Goal: Task Accomplishment & Management: Use online tool/utility

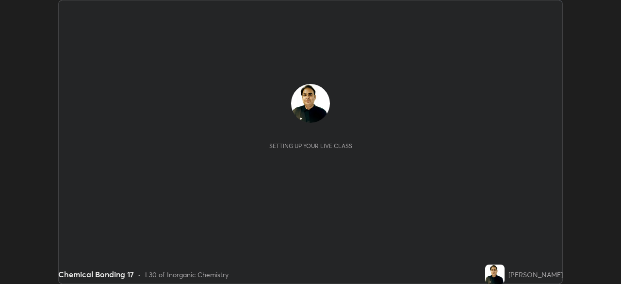
scroll to position [284, 620]
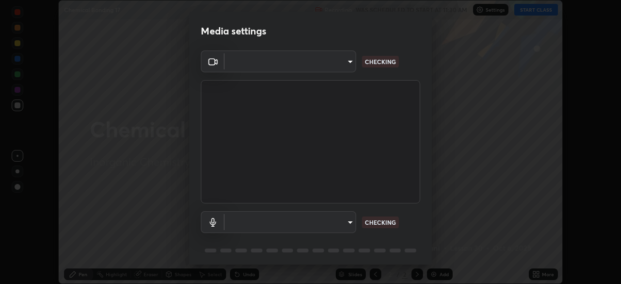
type input "7756d0bd8bc0017cc94789a9a07c49678ac1ef503c39391d0f6dd355ef569251"
click at [236, 218] on body "Erase all Chemical Bonding 17 Recording WAS SCHEDULED TO START AT 11:30 AM Sett…" at bounding box center [310, 142] width 621 height 284
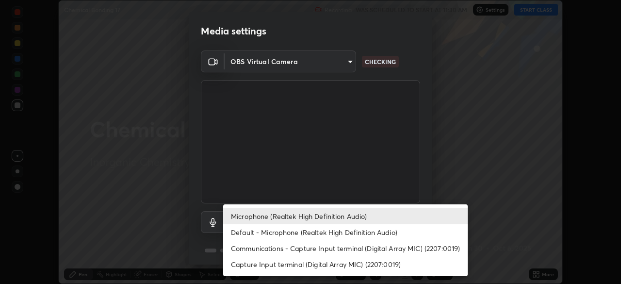
click at [235, 234] on li "Default - Microphone (Realtek High Definition Audio)" at bounding box center [345, 232] width 245 height 16
type input "default"
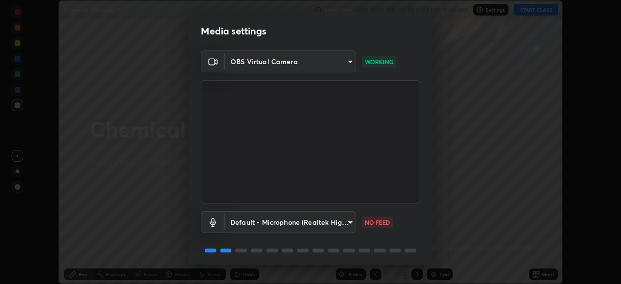
click at [230, 220] on body "Erase all Chemical Bonding 17 Recording WAS SCHEDULED TO START AT 11:30 AM Sett…" at bounding box center [310, 142] width 621 height 284
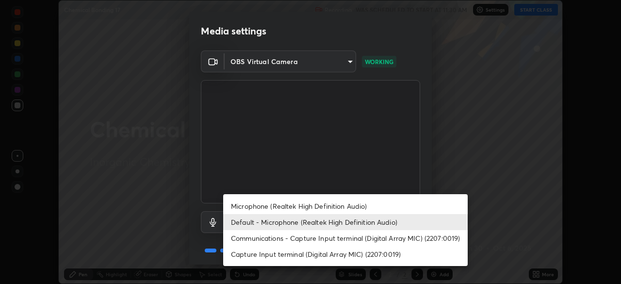
click at [231, 222] on li "Default - Microphone (Realtek High Definition Audio)" at bounding box center [345, 222] width 245 height 16
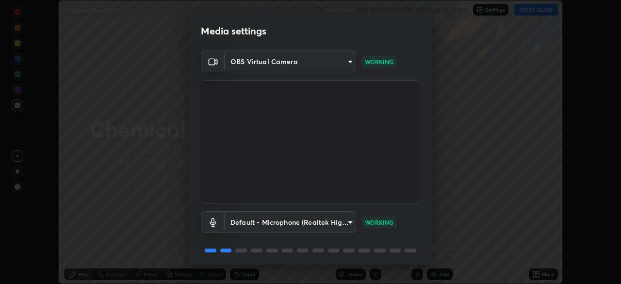
scroll to position [34, 0]
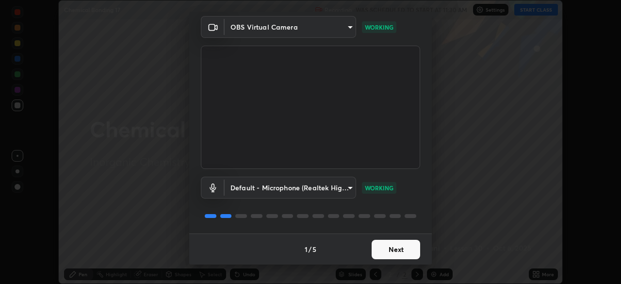
click at [373, 243] on button "Next" at bounding box center [396, 249] width 49 height 19
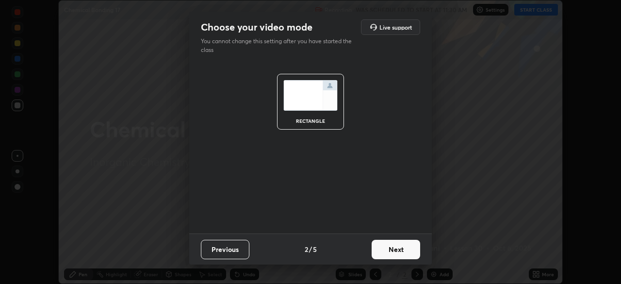
scroll to position [0, 0]
click at [378, 244] on button "Next" at bounding box center [396, 249] width 49 height 19
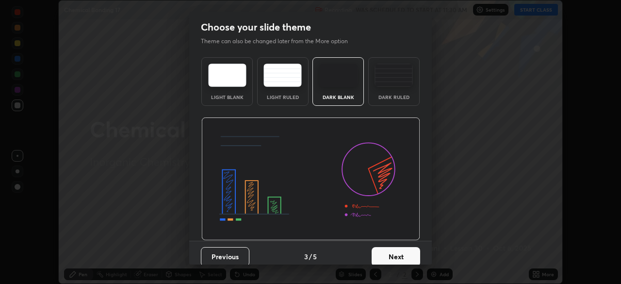
click at [381, 252] on button "Next" at bounding box center [396, 256] width 49 height 19
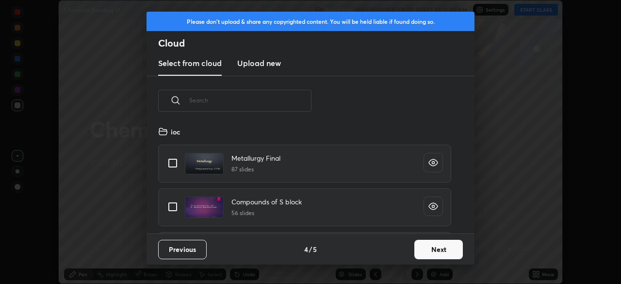
scroll to position [108, 311]
click at [421, 243] on button "Next" at bounding box center [438, 249] width 49 height 19
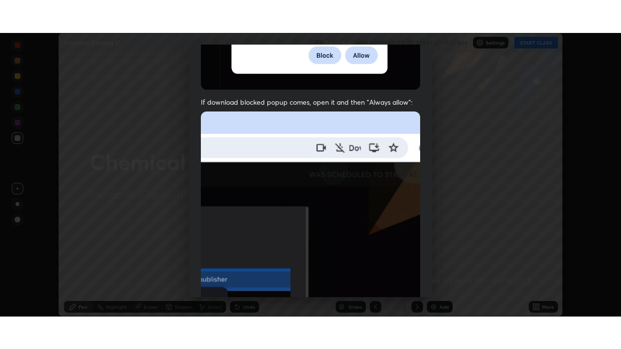
scroll to position [232, 0]
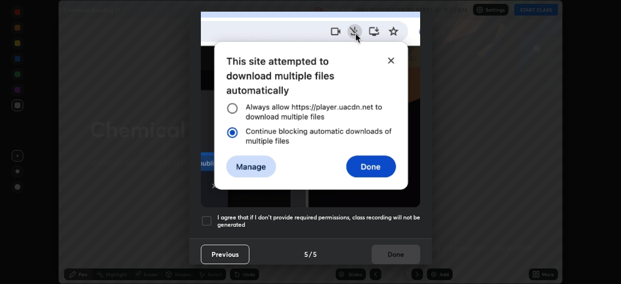
click at [205, 215] on div at bounding box center [207, 221] width 12 height 12
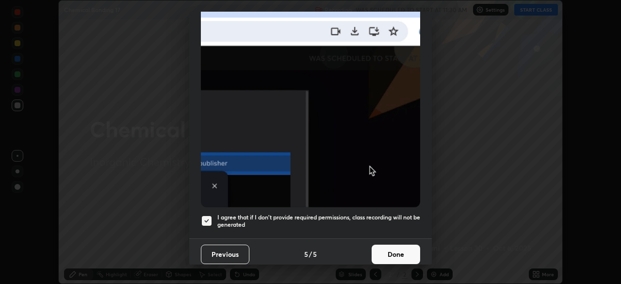
click at [384, 245] on button "Done" at bounding box center [396, 254] width 49 height 19
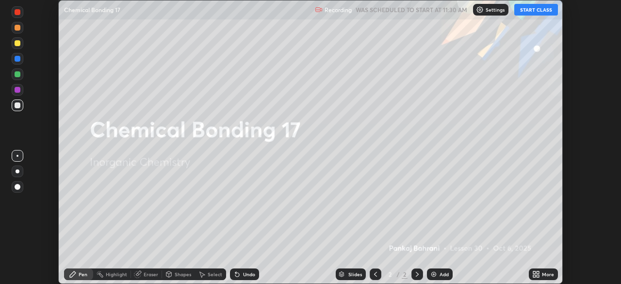
click at [534, 272] on icon at bounding box center [534, 272] width 2 height 2
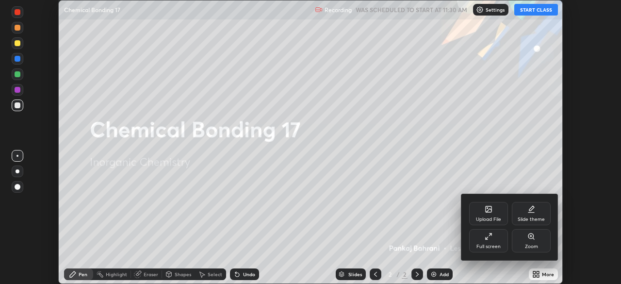
click at [484, 240] on div "Full screen" at bounding box center [488, 240] width 39 height 23
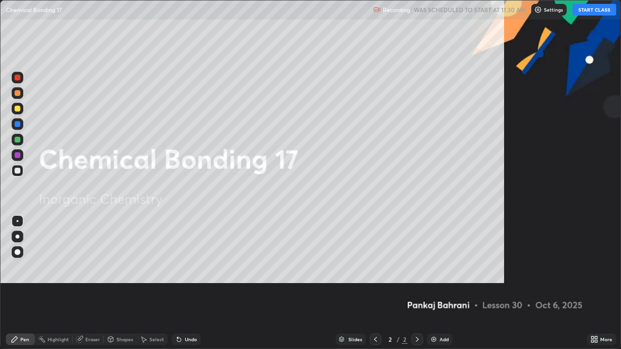
scroll to position [349, 621]
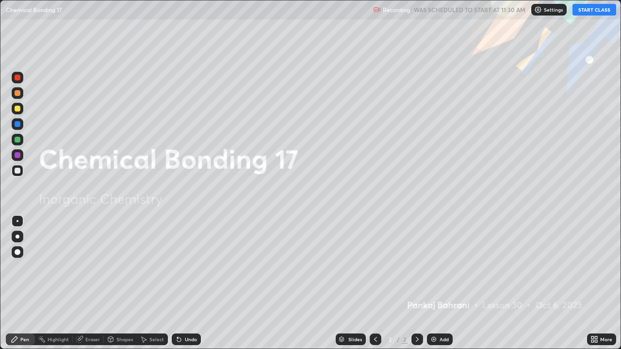
click at [576, 11] on button "START CLASS" at bounding box center [594, 10] width 44 height 12
click at [435, 283] on div "Add" at bounding box center [440, 340] width 26 height 12
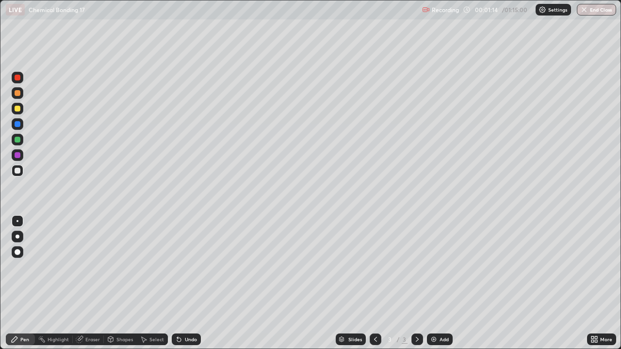
click at [22, 170] on div at bounding box center [18, 171] width 12 height 12
click at [442, 283] on div "Add" at bounding box center [440, 340] width 26 height 12
click at [439, 283] on div "Add" at bounding box center [440, 340] width 26 height 12
click at [22, 94] on div at bounding box center [18, 93] width 12 height 12
click at [19, 172] on div at bounding box center [18, 171] width 6 height 6
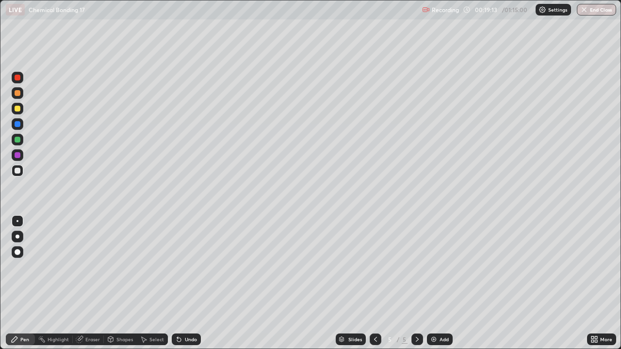
click at [436, 283] on div "Add" at bounding box center [440, 340] width 26 height 12
click at [19, 108] on div at bounding box center [18, 109] width 6 height 6
click at [17, 171] on div at bounding box center [18, 171] width 6 height 6
click at [191, 283] on div "Undo" at bounding box center [186, 340] width 29 height 12
click at [194, 283] on div "Undo" at bounding box center [186, 340] width 29 height 12
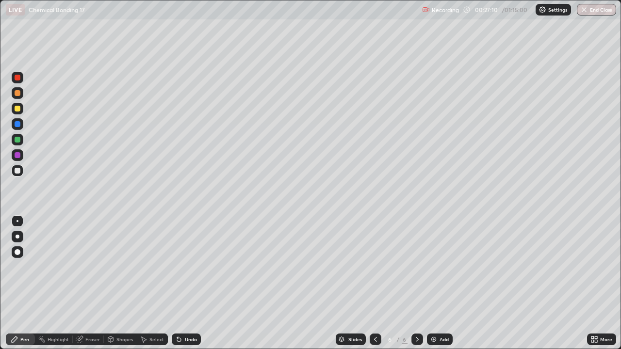
click at [434, 283] on img at bounding box center [434, 340] width 8 height 8
click at [18, 109] on div at bounding box center [18, 109] width 6 height 6
click at [21, 171] on div at bounding box center [18, 171] width 12 height 12
click at [189, 283] on div "Undo" at bounding box center [186, 340] width 29 height 12
click at [433, 283] on div "Add" at bounding box center [440, 340] width 26 height 12
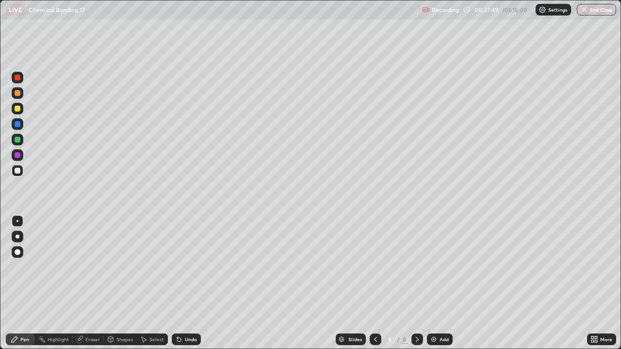
click at [16, 139] on div at bounding box center [18, 140] width 6 height 6
click at [370, 283] on div at bounding box center [376, 340] width 12 height 12
click at [420, 283] on div at bounding box center [417, 340] width 12 height 12
click at [375, 283] on icon at bounding box center [376, 340] width 8 height 8
click at [420, 283] on div at bounding box center [417, 340] width 12 height 12
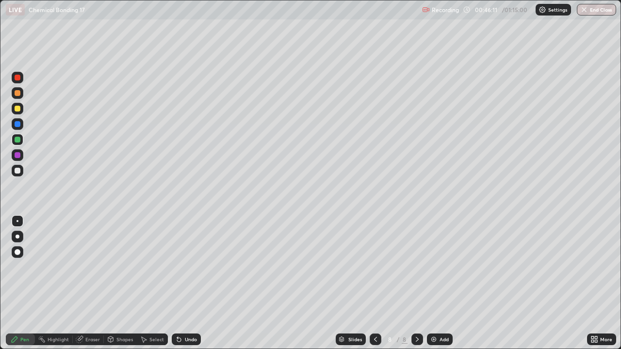
click at [433, 283] on img at bounding box center [434, 340] width 8 height 8
click at [21, 170] on div at bounding box center [18, 171] width 12 height 12
click at [22, 97] on div at bounding box center [18, 93] width 12 height 12
click at [17, 142] on div at bounding box center [18, 140] width 6 height 6
click at [17, 171] on div at bounding box center [18, 171] width 6 height 6
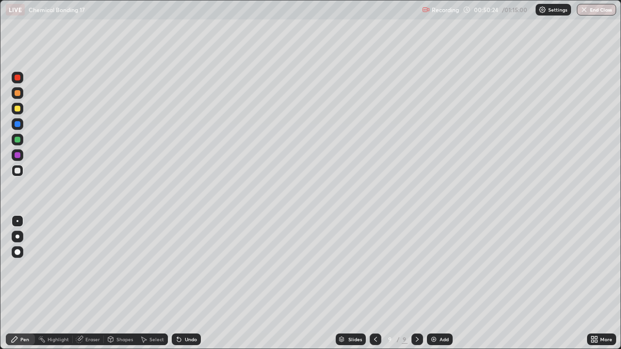
click at [440, 283] on div "Add" at bounding box center [444, 339] width 9 height 5
click at [17, 139] on div at bounding box center [18, 140] width 6 height 6
click at [189, 283] on div "Undo" at bounding box center [186, 340] width 29 height 12
click at [375, 283] on icon at bounding box center [375, 340] width 8 height 8
click at [412, 283] on div at bounding box center [417, 340] width 12 height 12
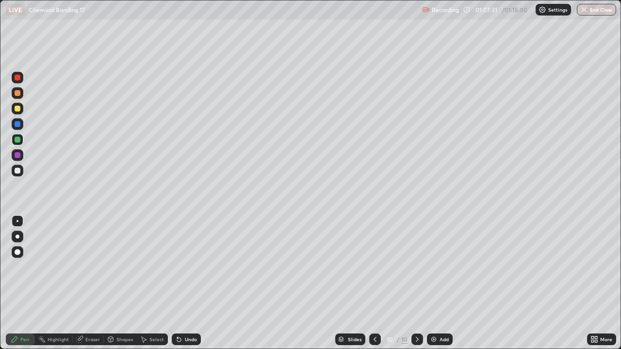
click at [588, 11] on button "End Class" at bounding box center [596, 10] width 39 height 12
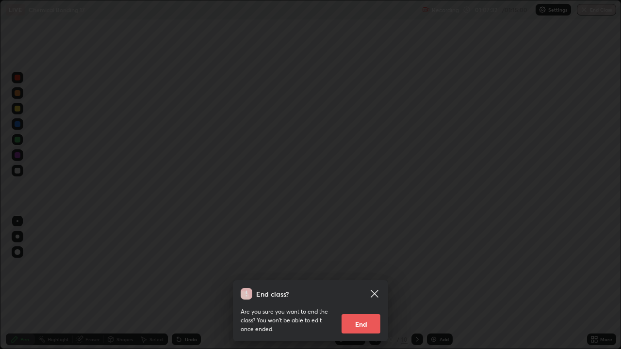
click at [372, 283] on button "End" at bounding box center [361, 323] width 39 height 19
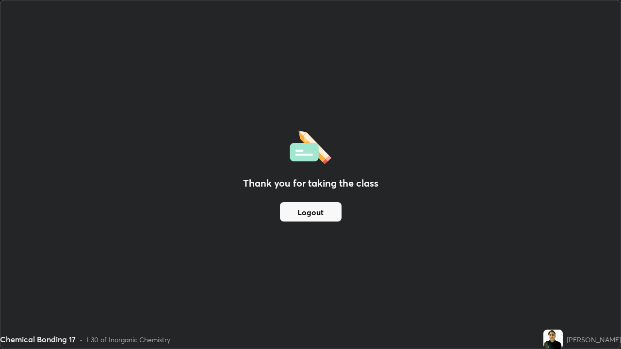
click at [300, 214] on button "Logout" at bounding box center [311, 211] width 62 height 19
